Goal: Task Accomplishment & Management: Manage account settings

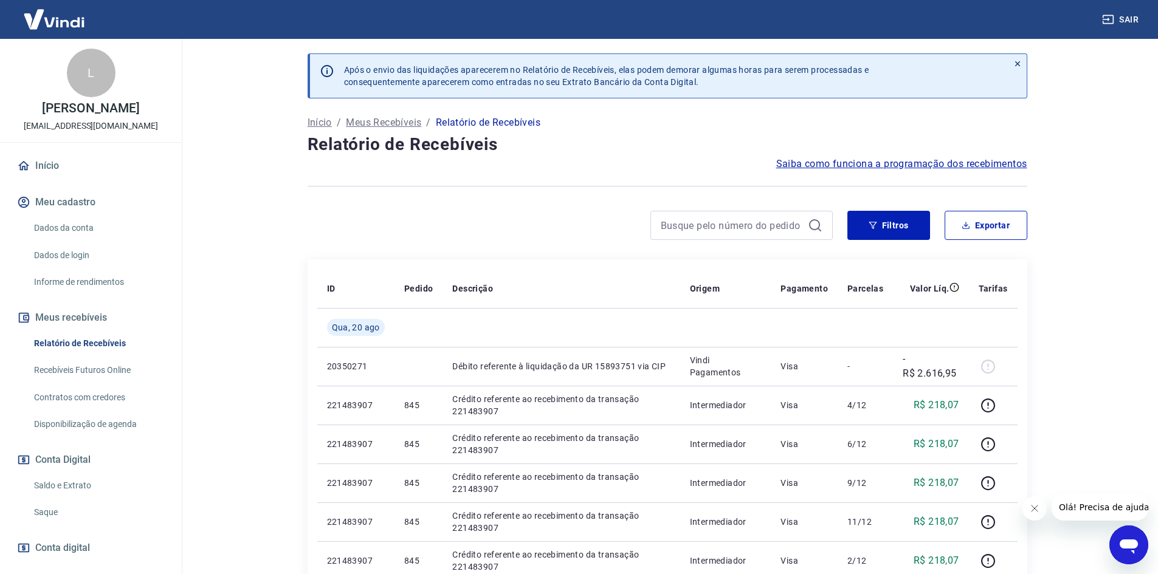
click at [83, 383] on link "Recebíveis Futuros Online" at bounding box center [98, 370] width 138 height 25
drag, startPoint x: 91, startPoint y: 497, endPoint x: 129, endPoint y: 480, distance: 41.9
click at [91, 497] on link "Saldo e Extrato" at bounding box center [98, 485] width 138 height 25
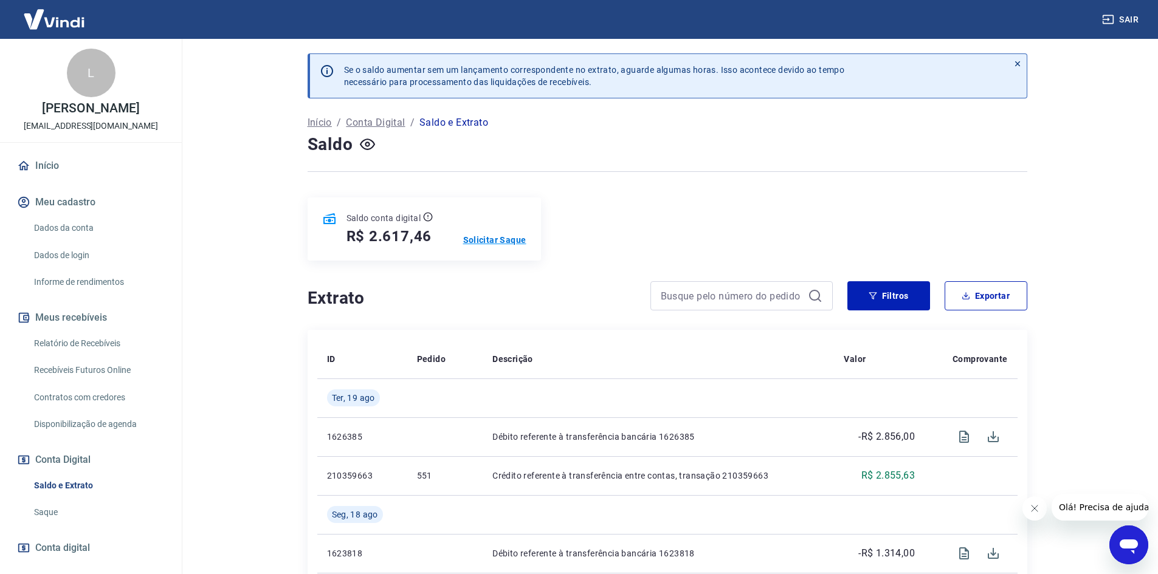
click at [487, 239] on p "Solicitar Saque" at bounding box center [494, 240] width 63 height 12
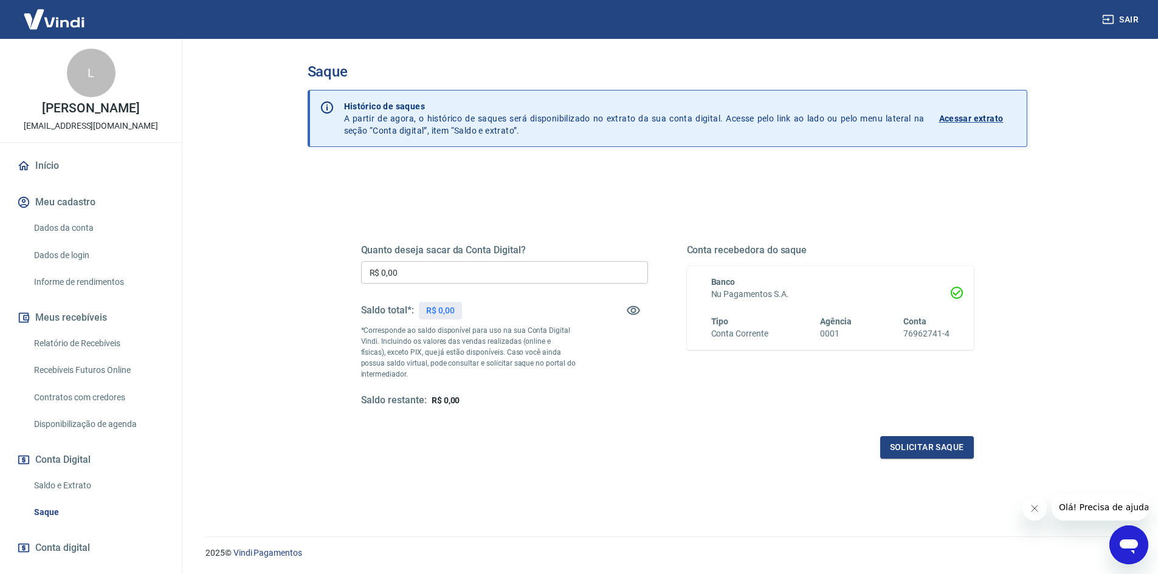
click at [404, 271] on input "R$ 0,00" at bounding box center [504, 272] width 287 height 22
type input "R$ 2.617,00"
click at [943, 458] on button "Solicitar saque" at bounding box center [927, 447] width 94 height 22
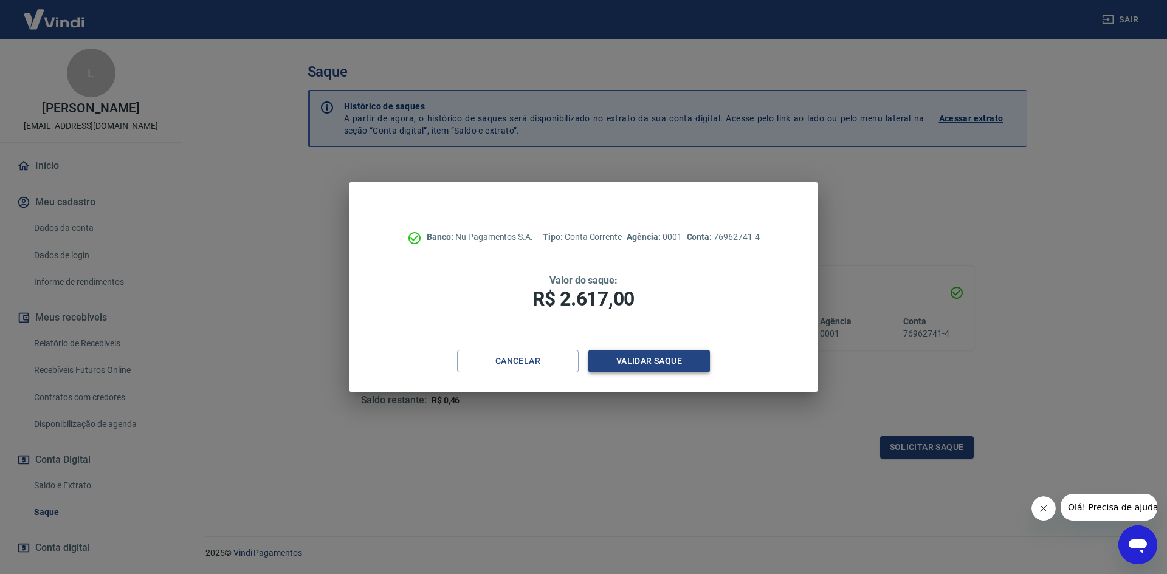
click at [679, 365] on button "Validar saque" at bounding box center [649, 361] width 122 height 22
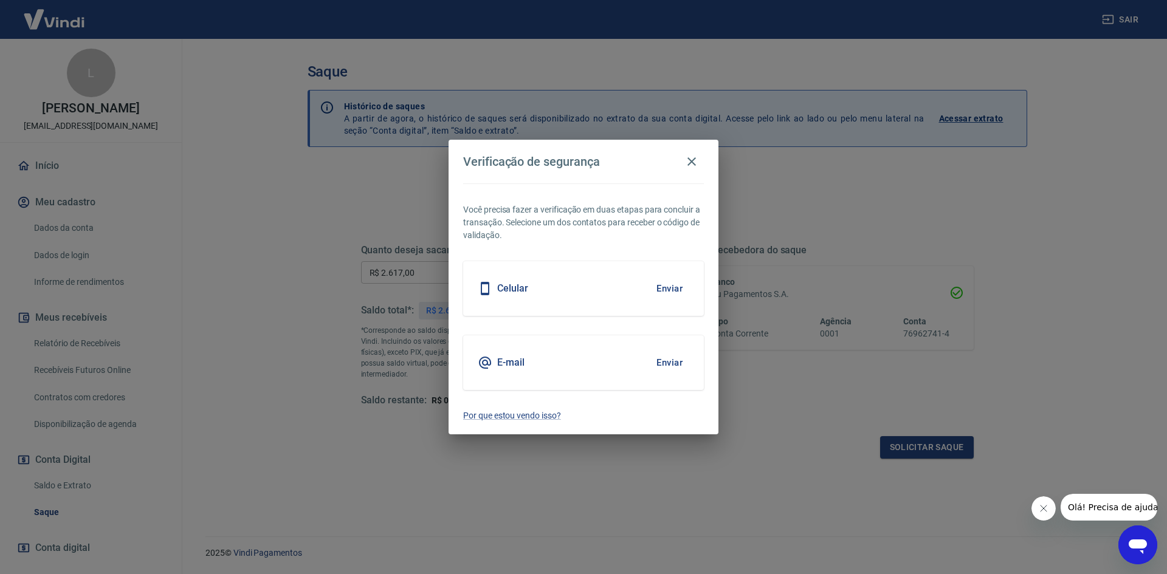
click at [607, 366] on div "E-mail Enviar" at bounding box center [583, 362] width 241 height 55
click at [665, 357] on button "Enviar" at bounding box center [670, 363] width 40 height 26
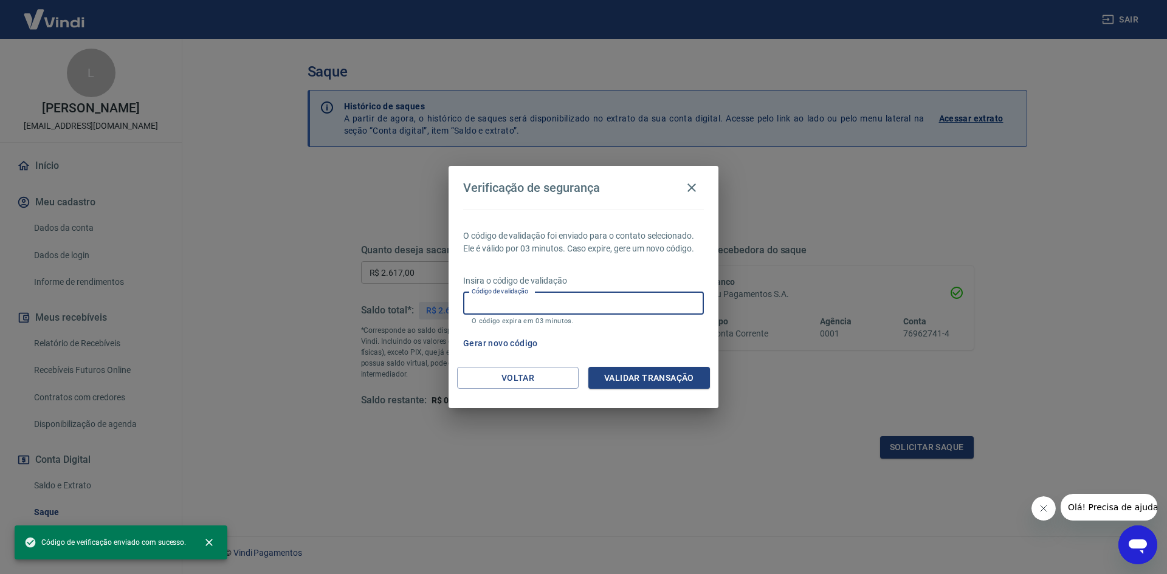
click at [490, 297] on div "Código de validação Código de validação O código expira em 03 minutos." at bounding box center [583, 308] width 241 height 33
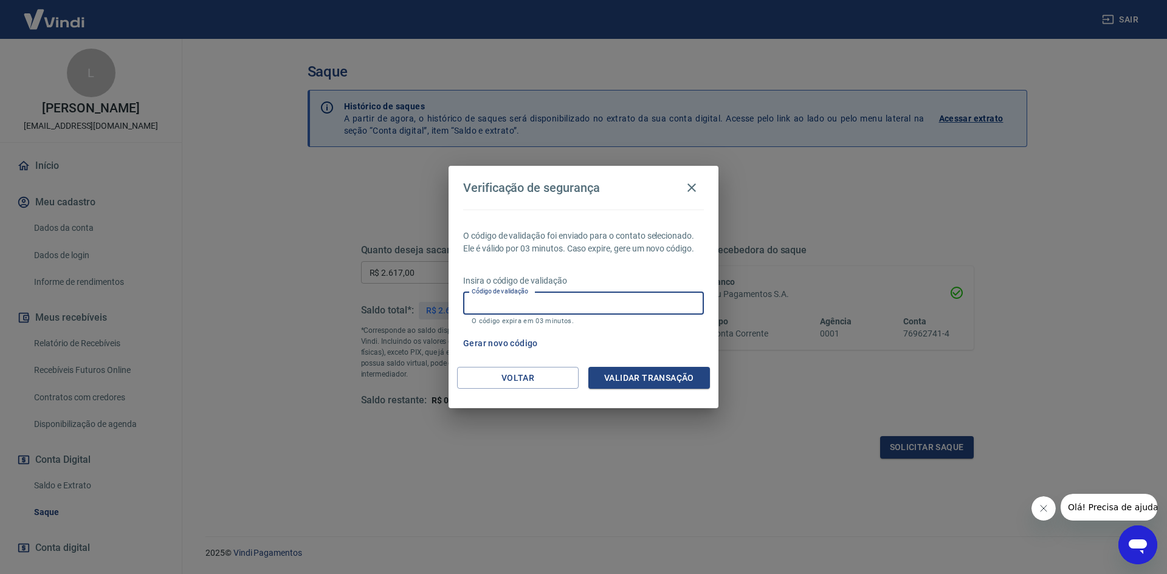
click at [511, 301] on input "Código de validação" at bounding box center [583, 303] width 241 height 22
type input "727729"
click at [636, 387] on button "Validar transação" at bounding box center [649, 378] width 122 height 22
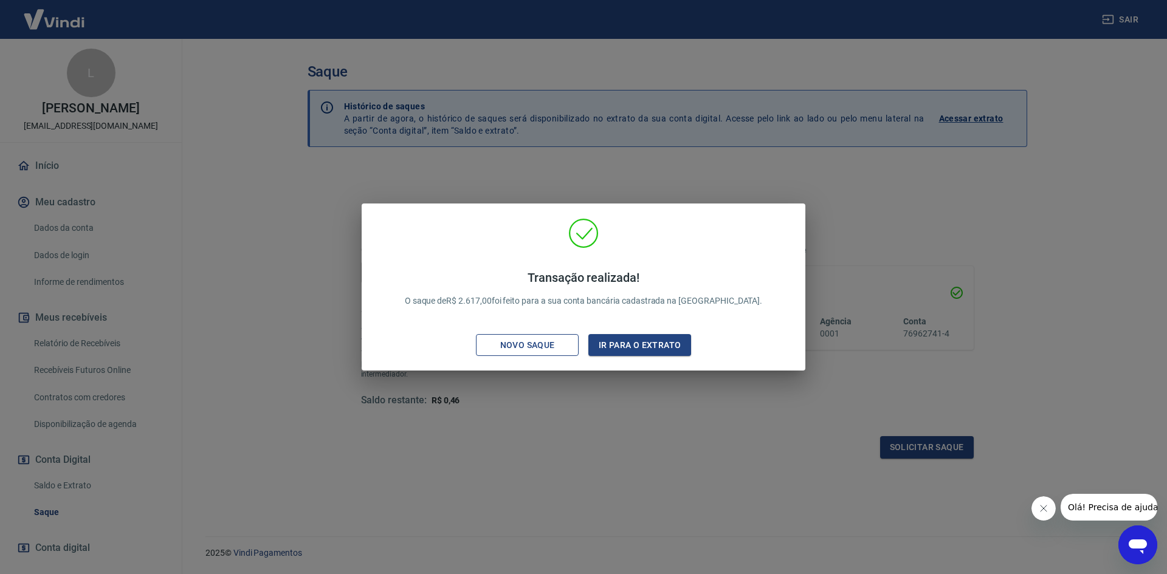
click at [538, 346] on div "Novo saque" at bounding box center [528, 345] width 84 height 15
